Goal: Information Seeking & Learning: Learn about a topic

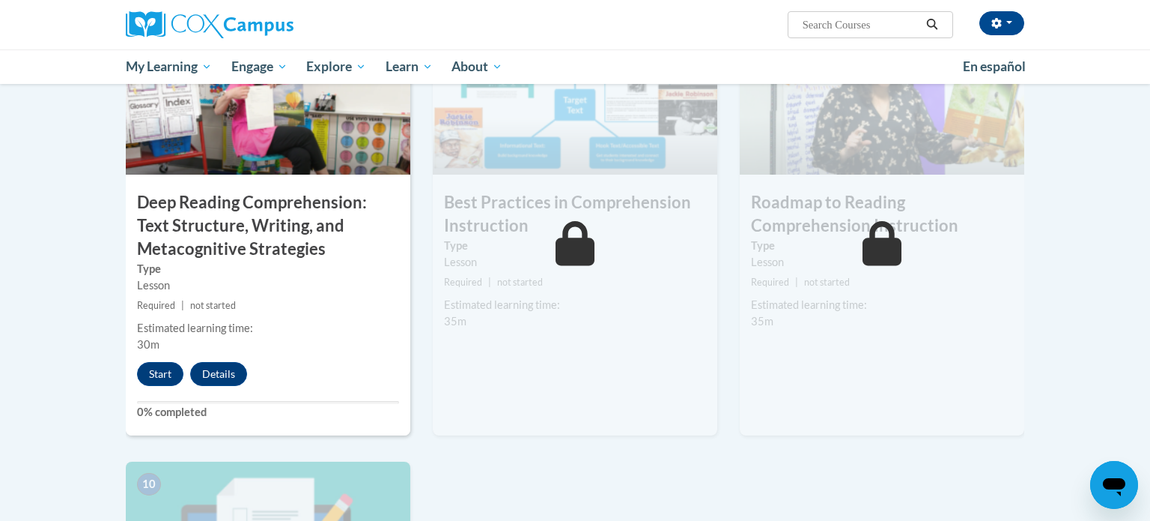
scroll to position [1228, 0]
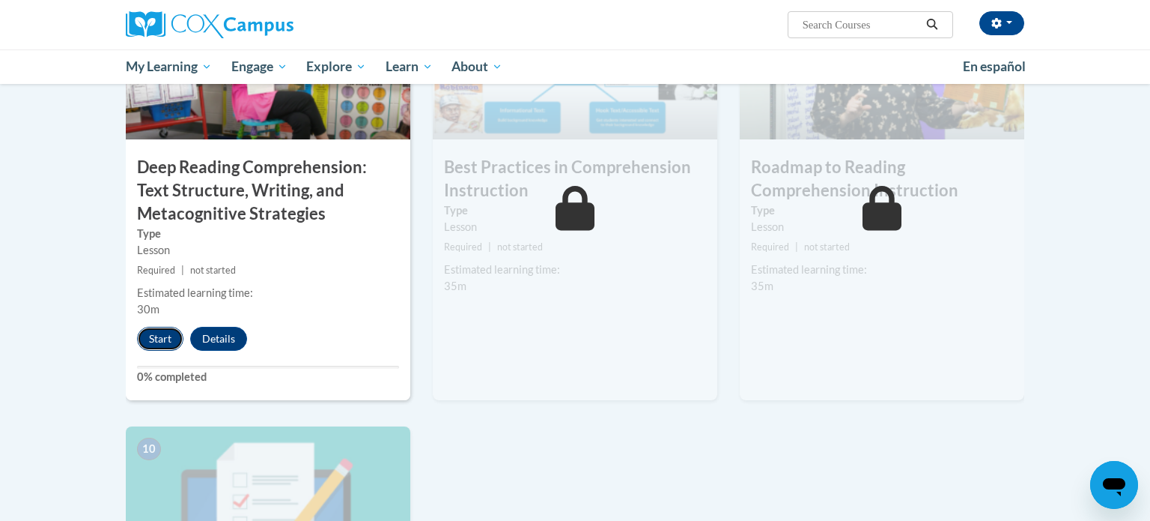
click at [155, 339] on button "Start" at bounding box center [160, 339] width 46 height 24
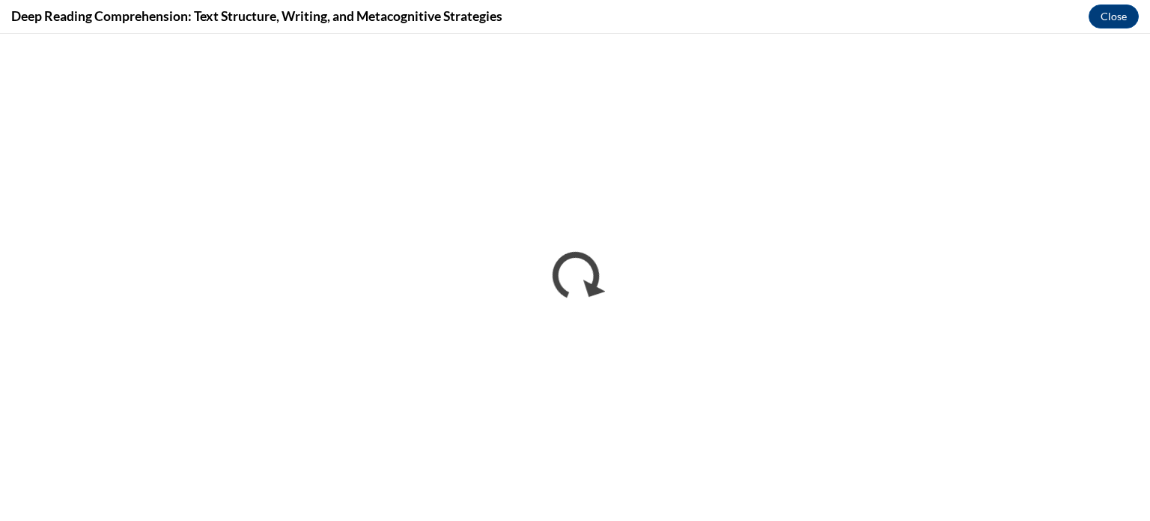
scroll to position [0, 0]
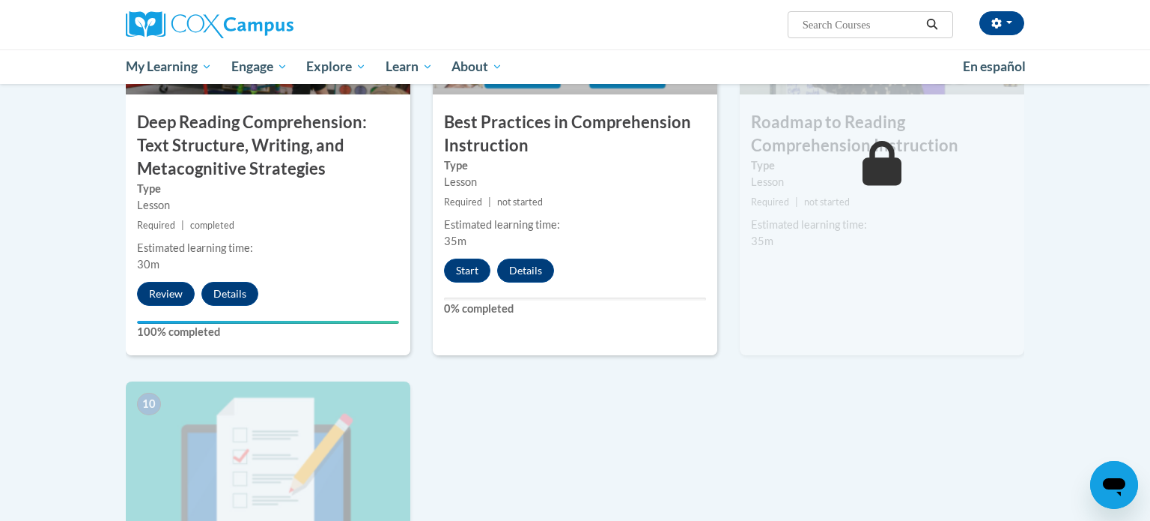
scroll to position [1281, 0]
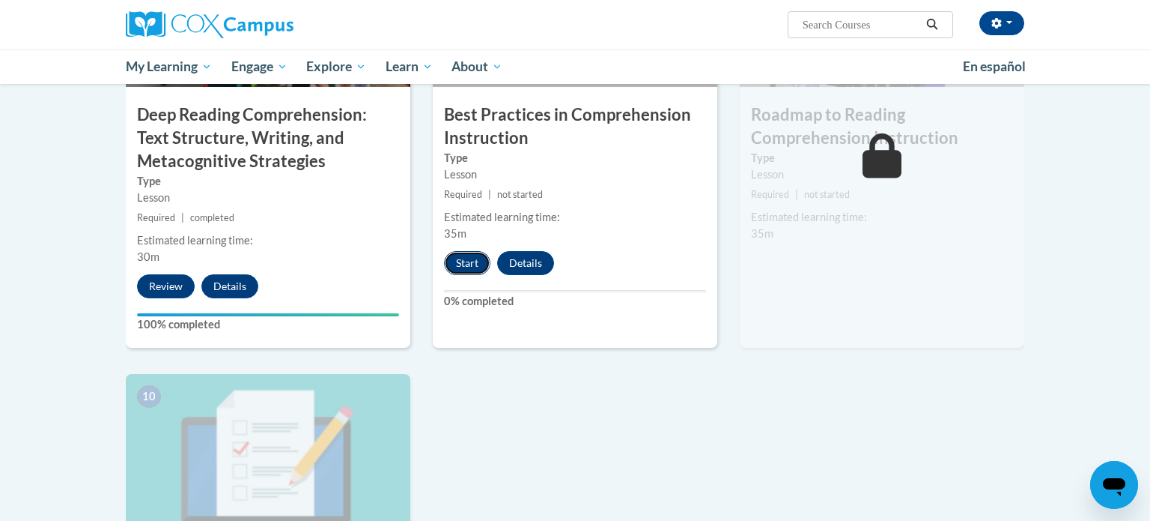
click at [467, 262] on button "Start" at bounding box center [467, 263] width 46 height 24
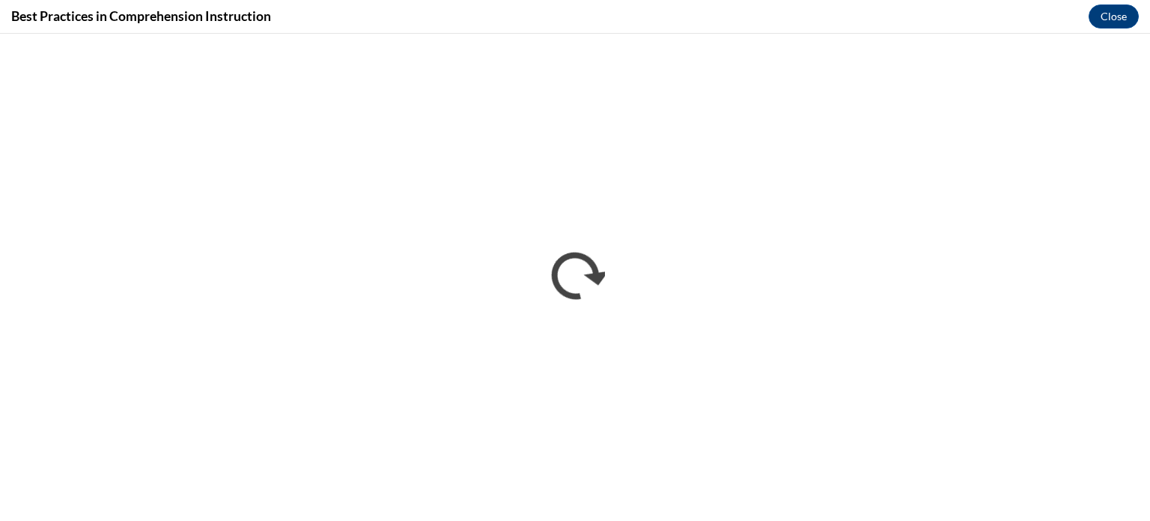
scroll to position [0, 0]
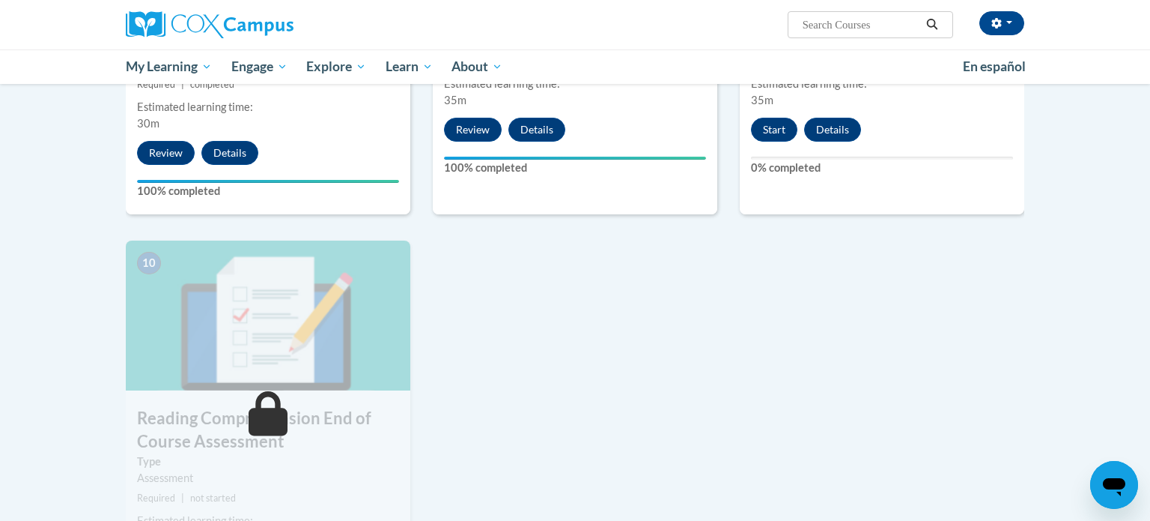
scroll to position [1410, 0]
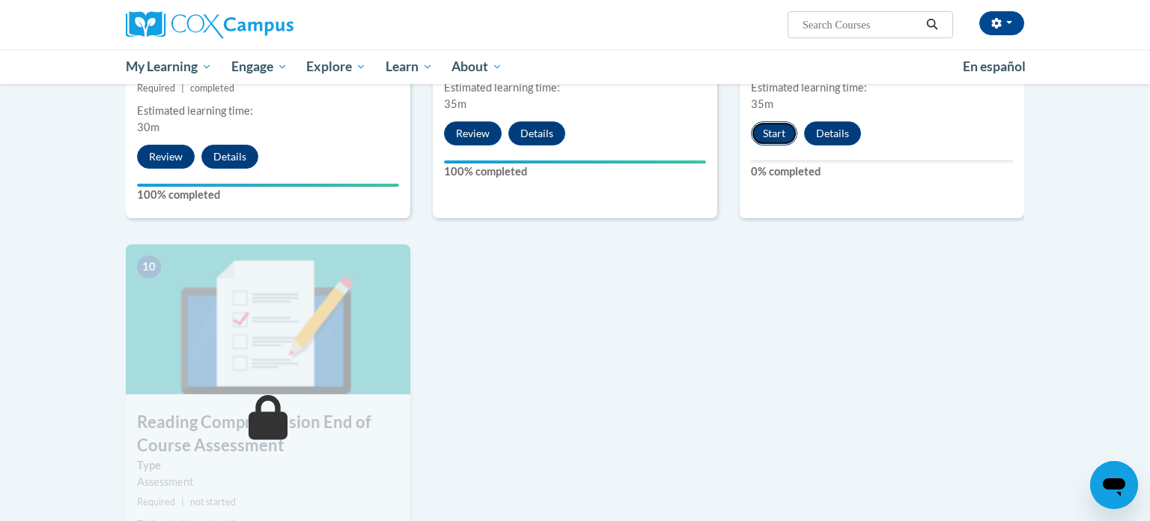
click at [774, 135] on button "Start" at bounding box center [774, 133] width 46 height 24
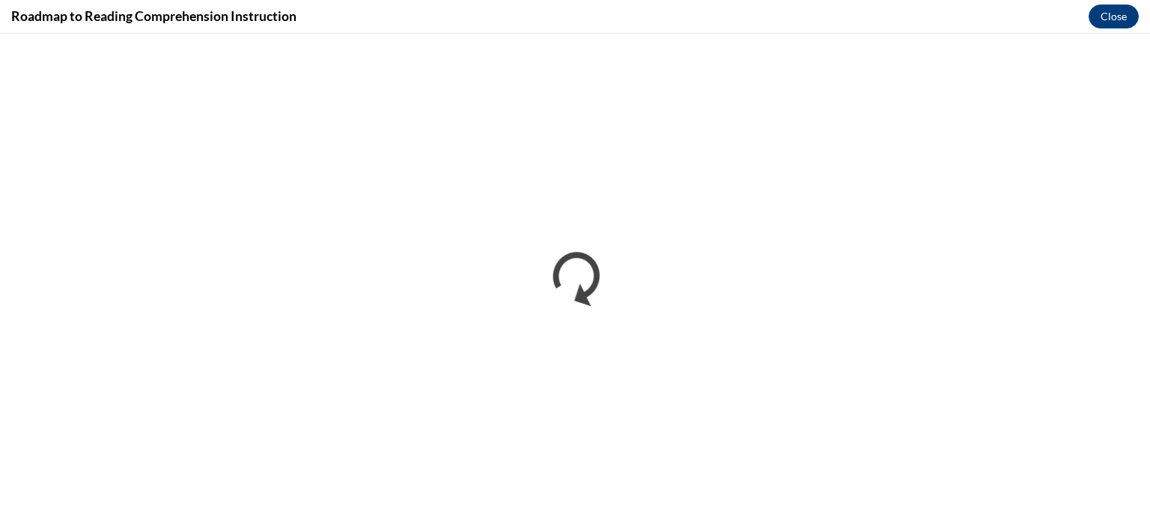
scroll to position [0, 0]
